Goal: Check status

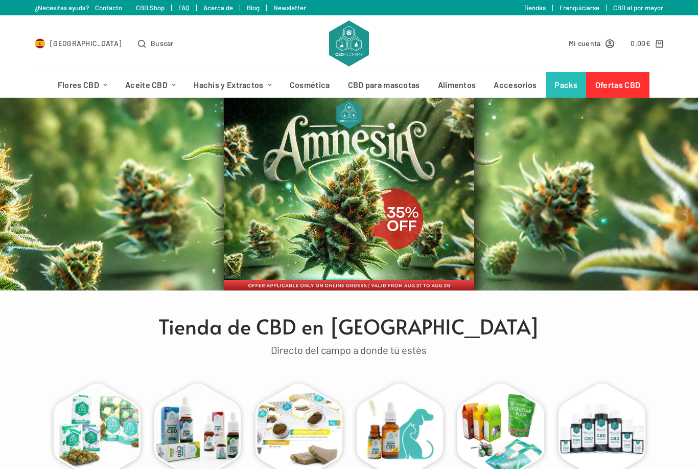
click at [575, 44] on span "Mi cuenta" at bounding box center [585, 43] width 32 height 12
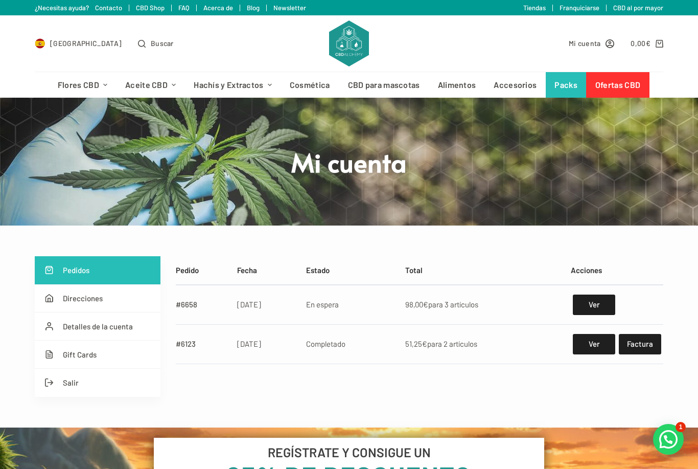
click at [592, 297] on link "Ver" at bounding box center [594, 304] width 42 height 20
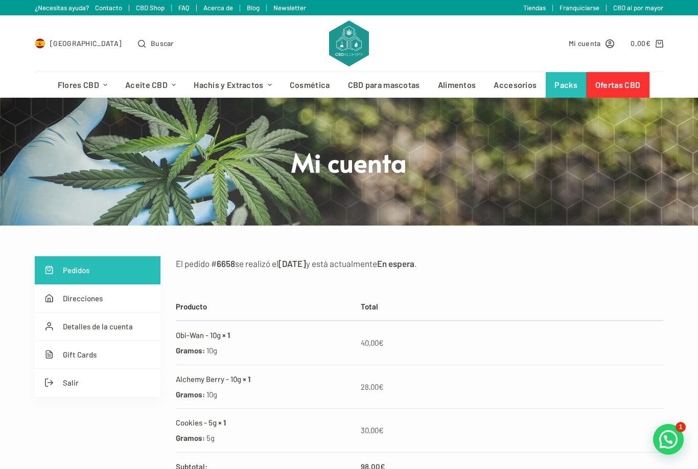
click at [587, 48] on span "Mi cuenta" at bounding box center [585, 43] width 32 height 12
